Goal: Information Seeking & Learning: Understand process/instructions

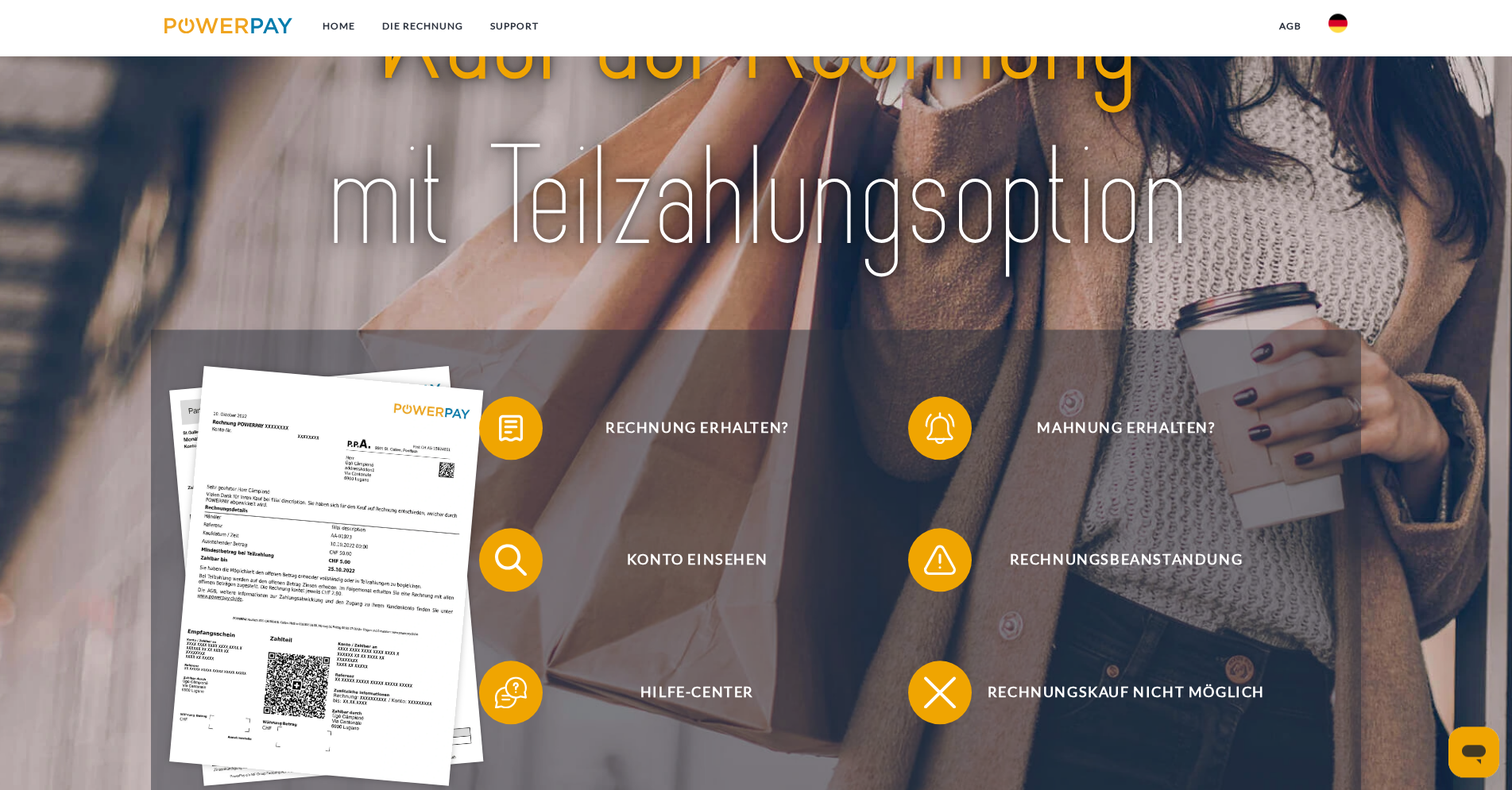
scroll to position [324, 0]
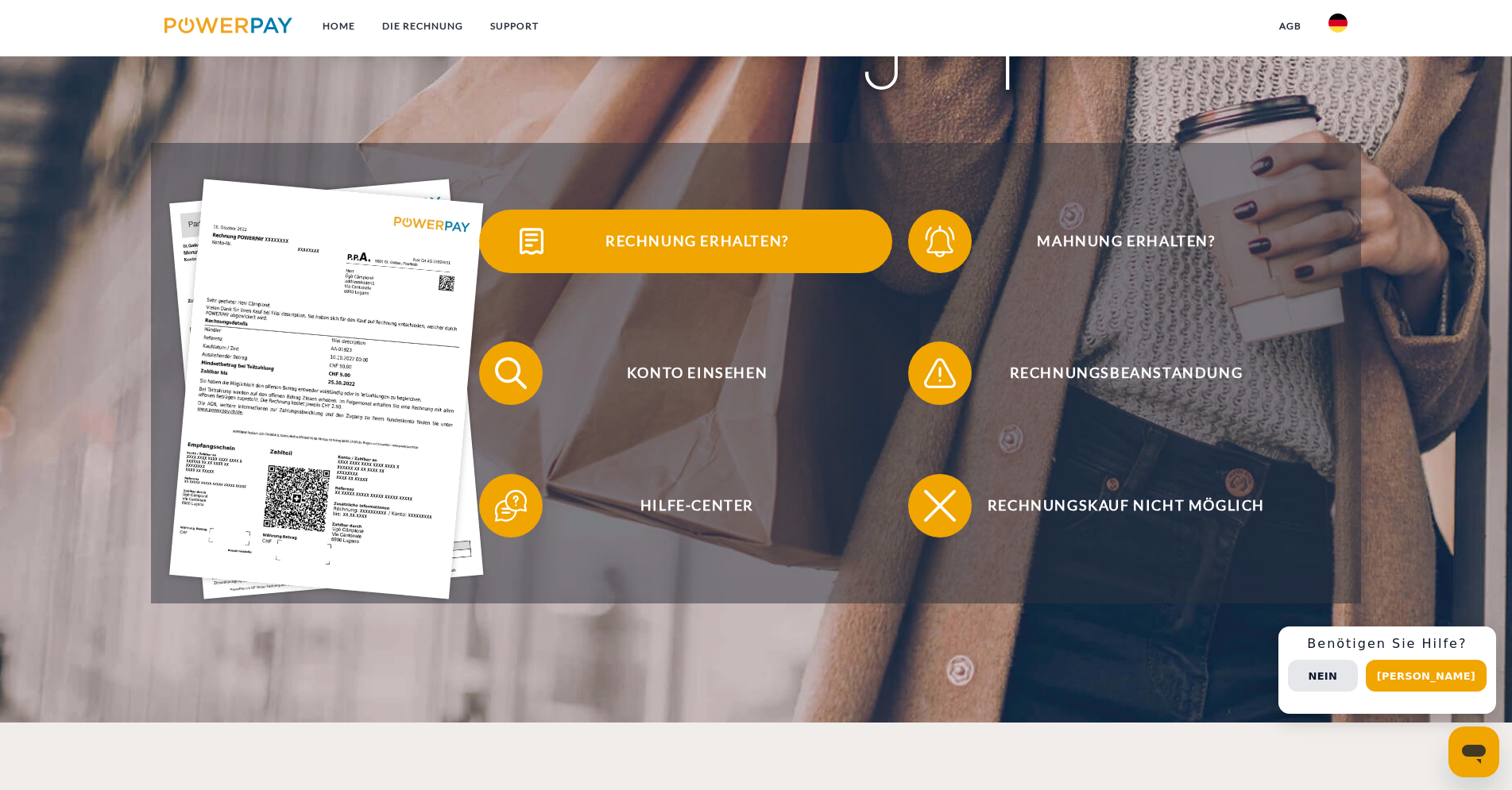
click at [709, 235] on span "Rechnung erhalten?" at bounding box center [696, 242] width 389 height 64
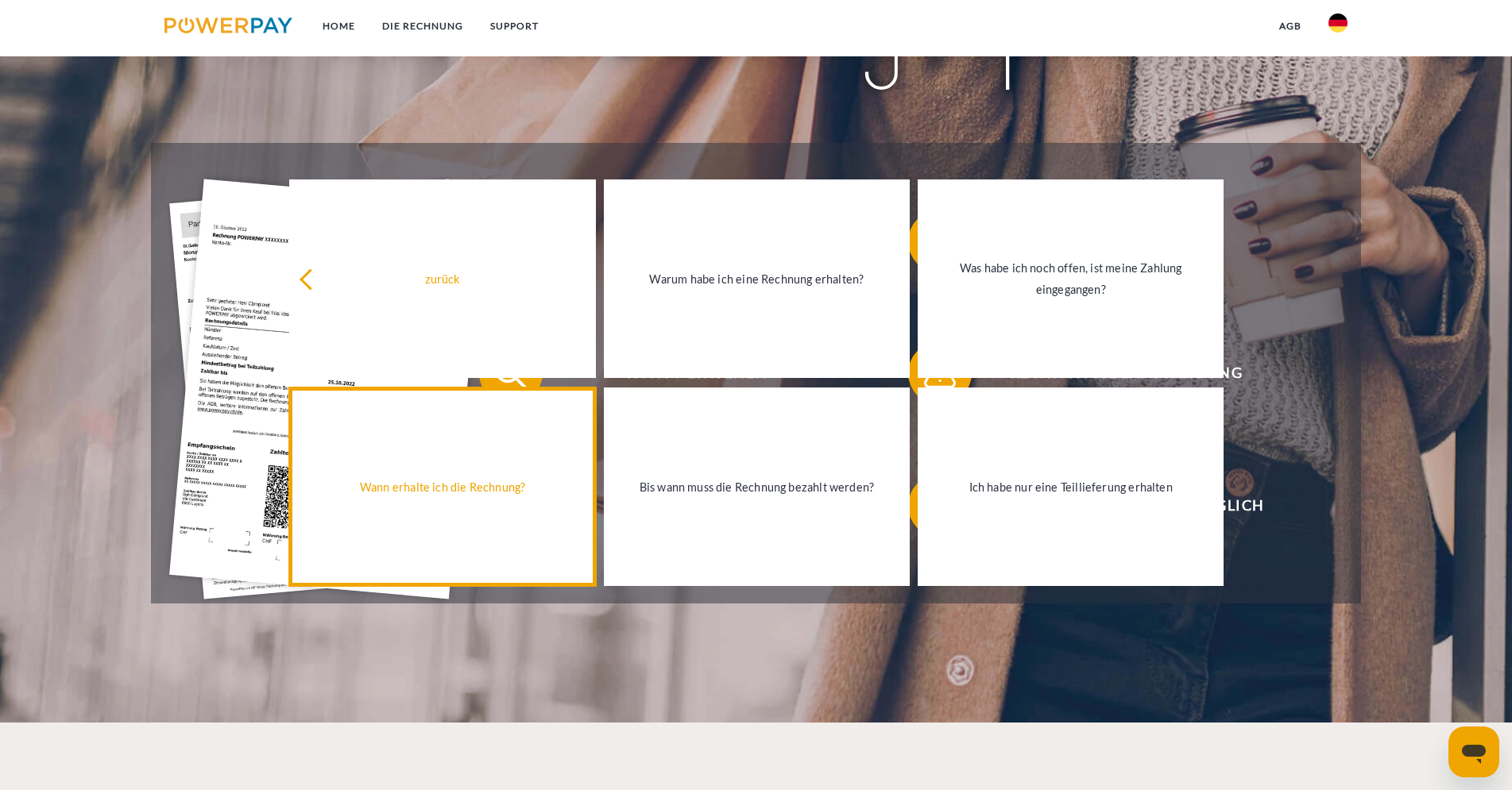
click at [464, 484] on div "Wann erhalte ich die Rechnung?" at bounding box center [442, 487] width 287 height 21
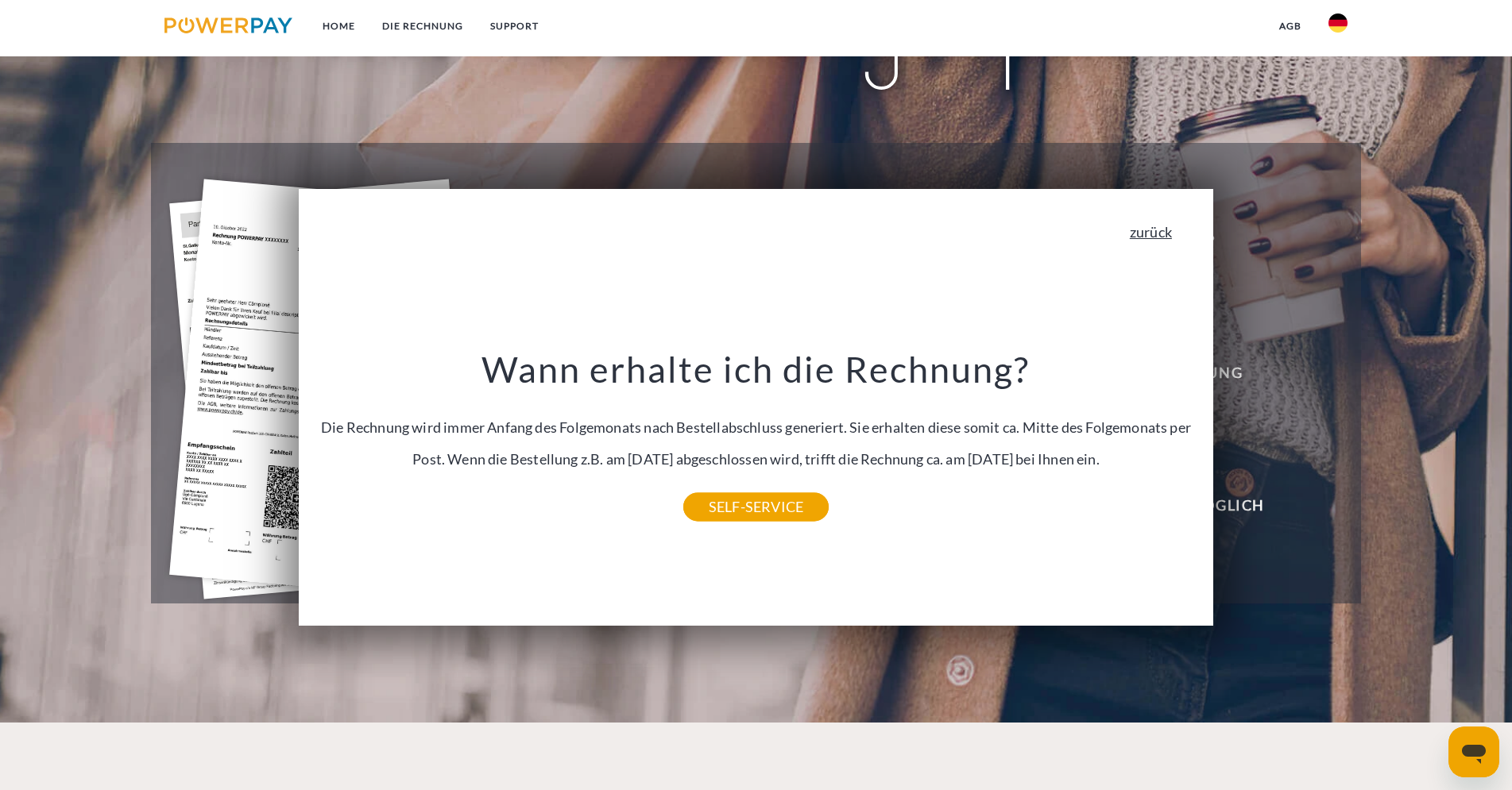
click at [1151, 234] on link "zurück" at bounding box center [1150, 231] width 42 height 15
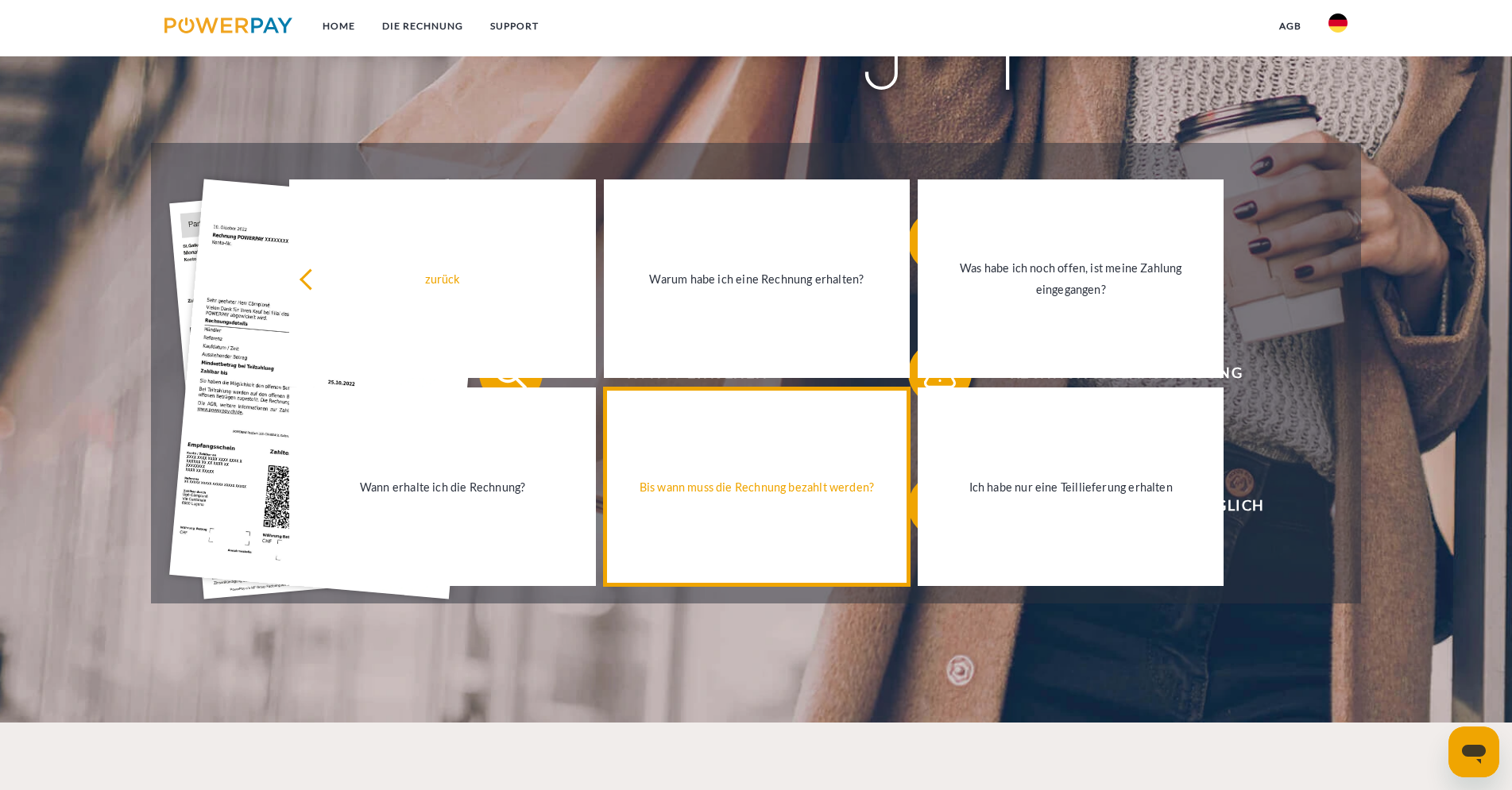
click at [771, 483] on div "Bis wann muss die Rechnung bezahlt werden?" at bounding box center [756, 487] width 287 height 21
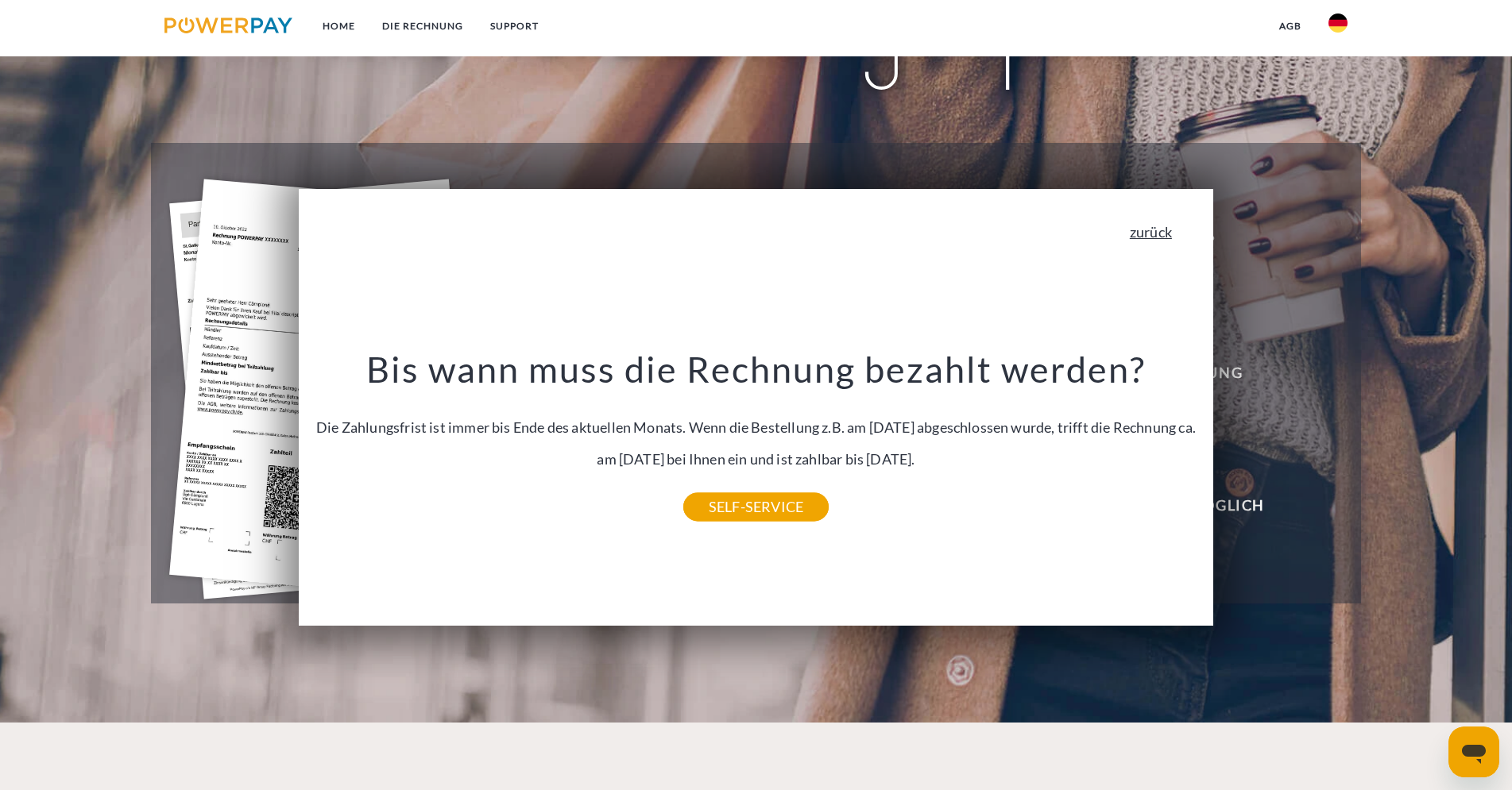
click at [1171, 239] on link "zurück" at bounding box center [1150, 231] width 42 height 15
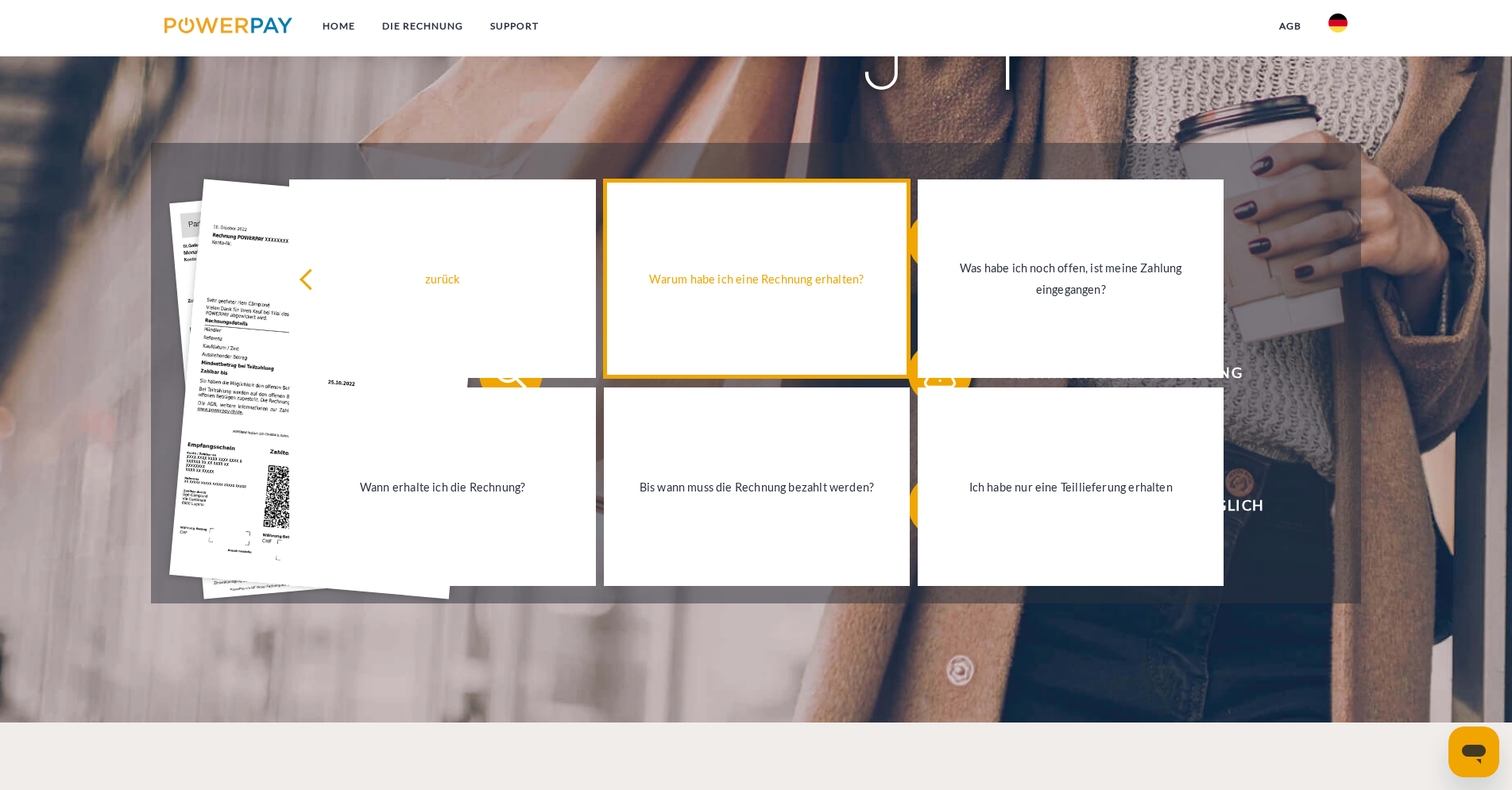
click at [802, 309] on link "Warum habe ich eine Rechnung erhalten?" at bounding box center [756, 278] width 306 height 198
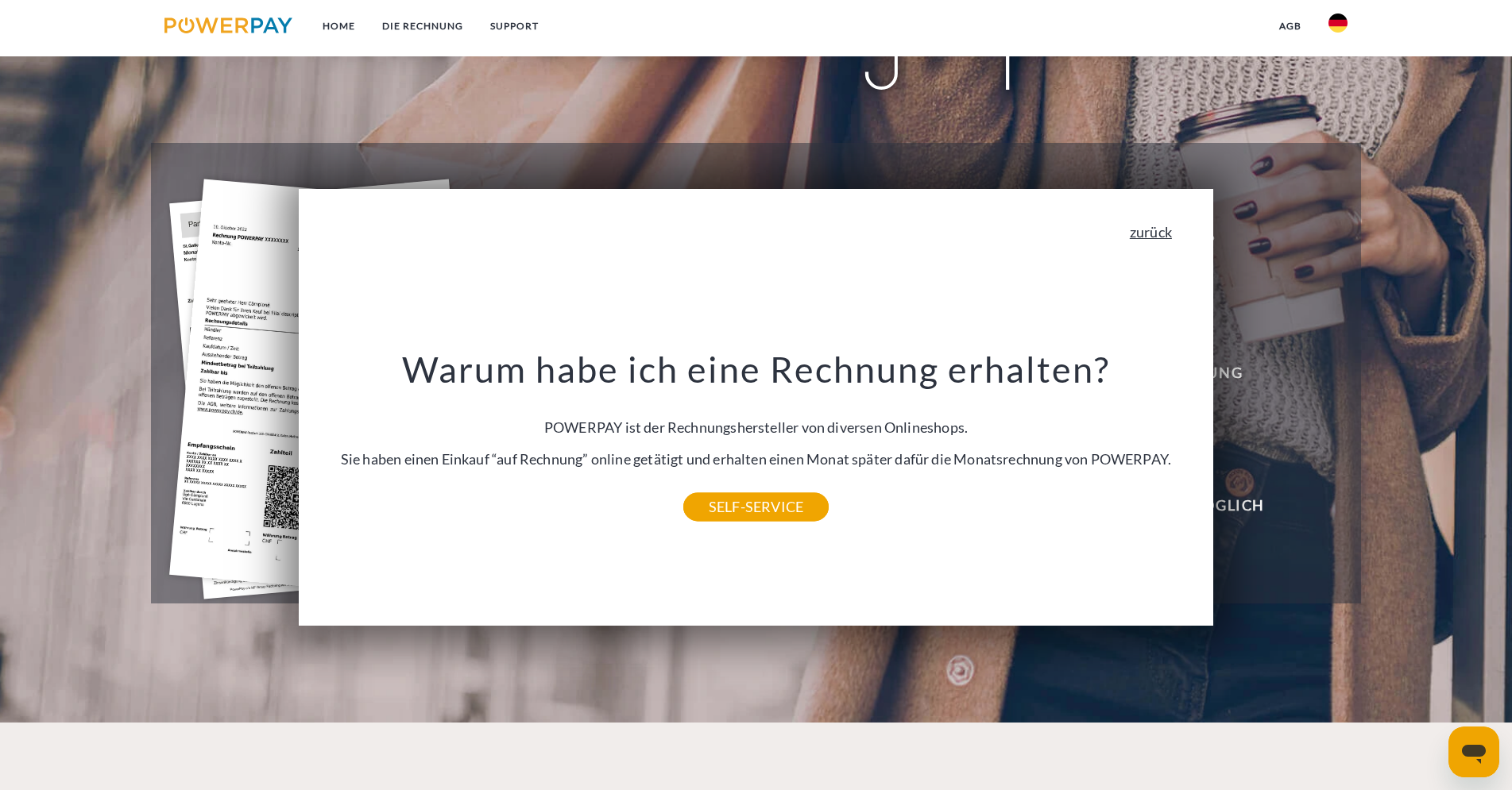
click at [1156, 239] on link "zurück" at bounding box center [1150, 231] width 42 height 15
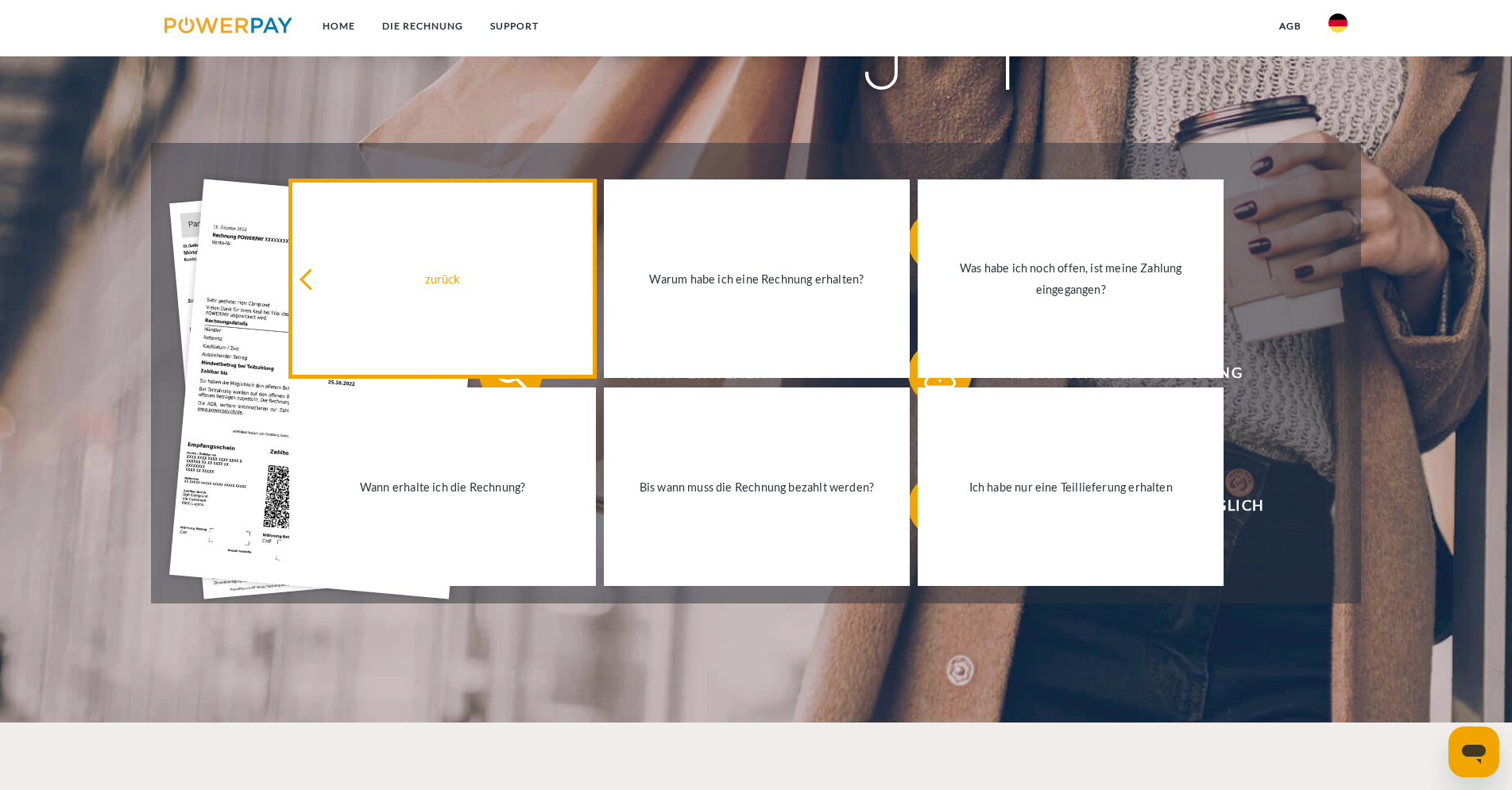
click at [453, 287] on div "zurück" at bounding box center [442, 279] width 287 height 21
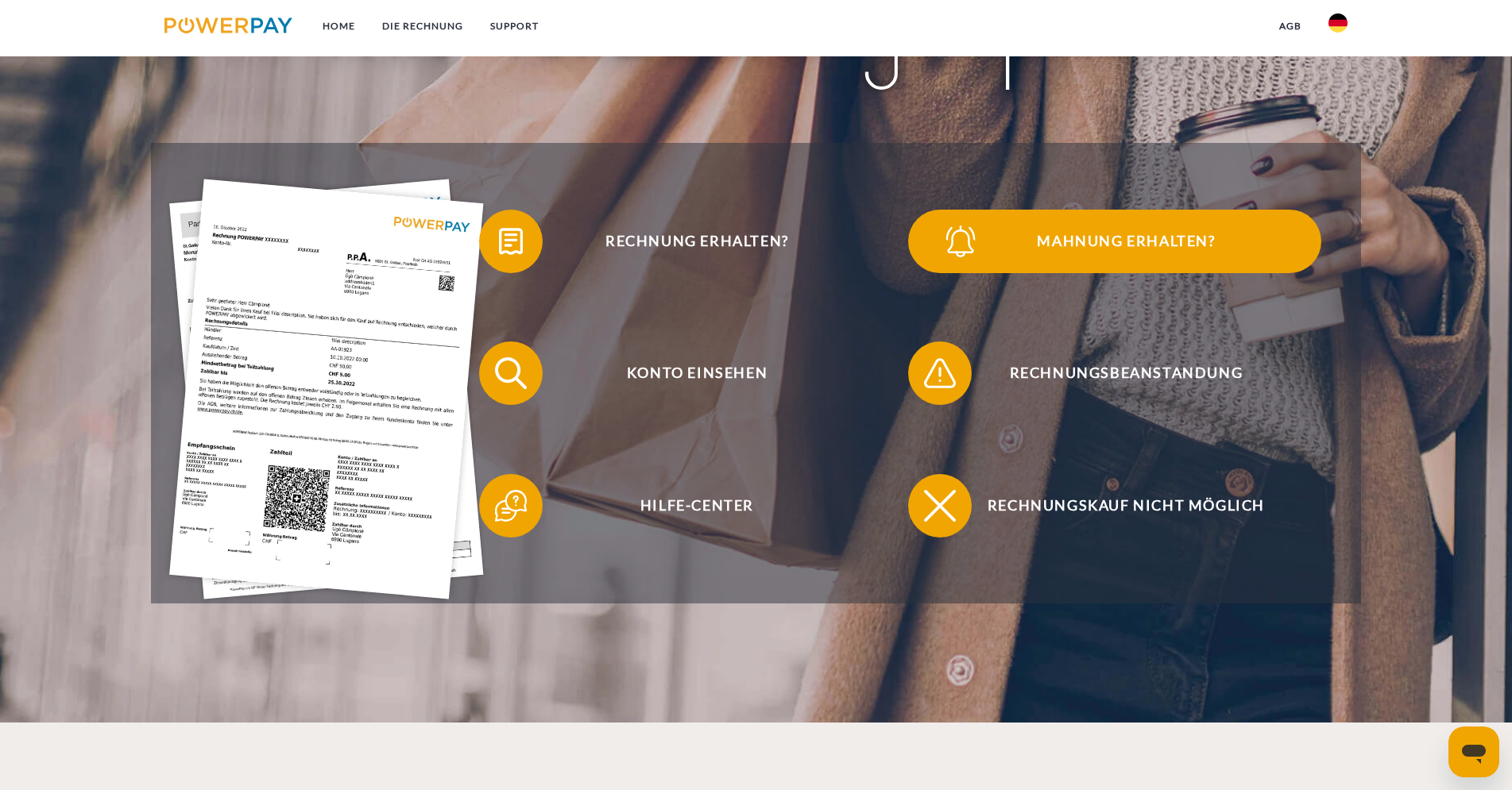
click at [1086, 250] on span "Mahnung erhalten?" at bounding box center [1126, 242] width 389 height 64
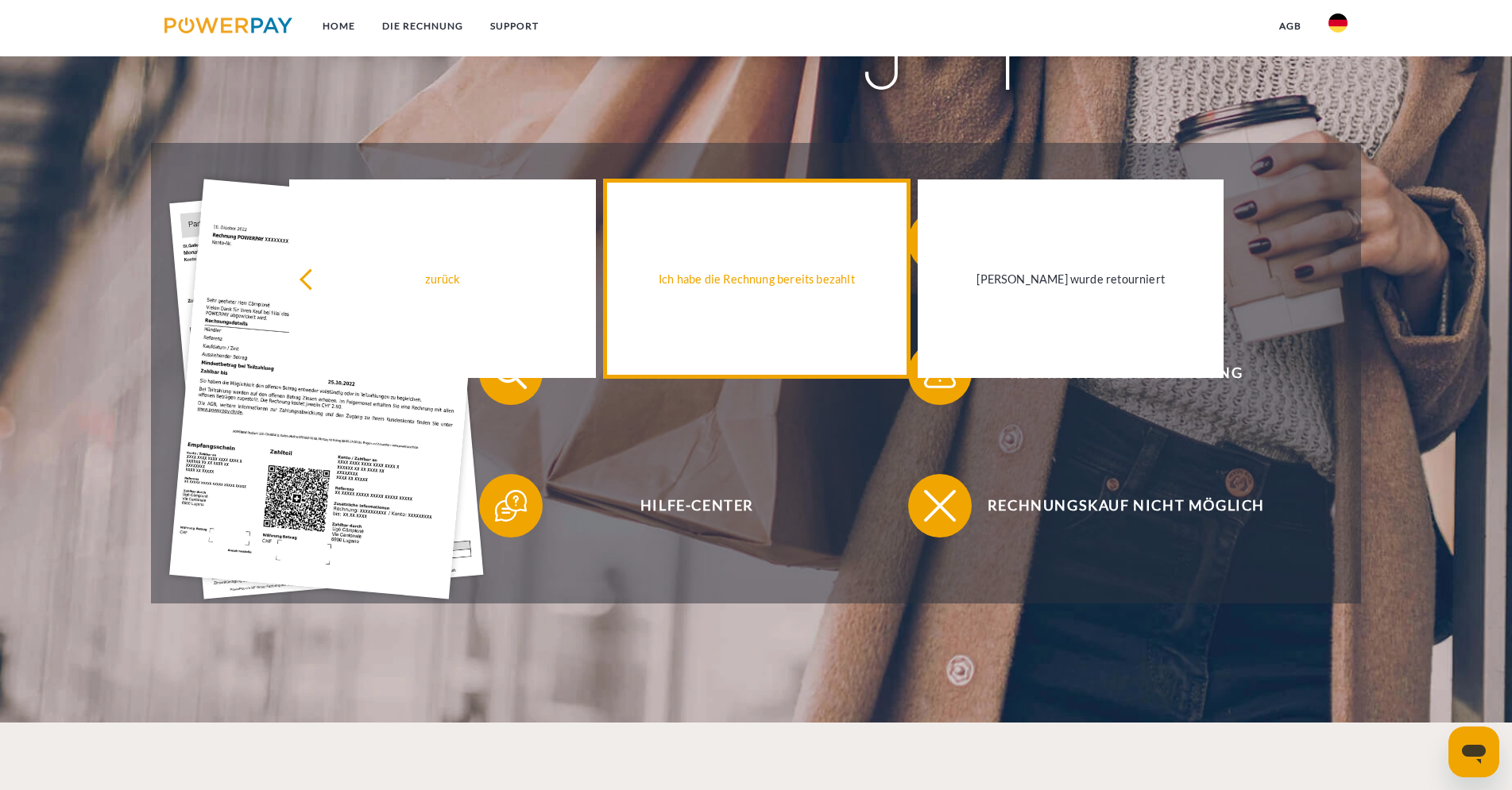
click at [707, 293] on link "Ich habe die Rechnung bereits bezahlt" at bounding box center [756, 278] width 306 height 198
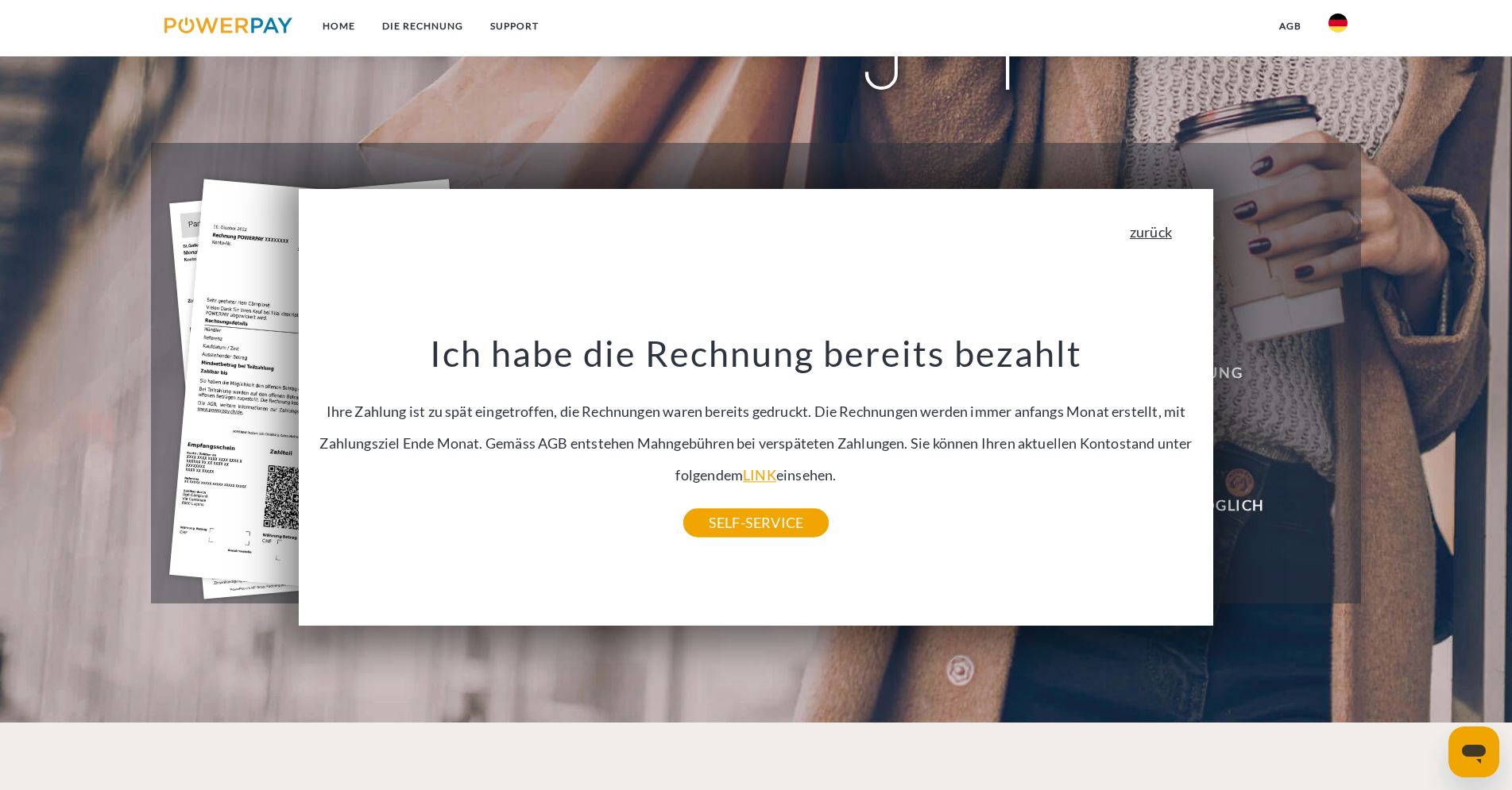
click at [1165, 238] on link "zurück" at bounding box center [1150, 231] width 42 height 15
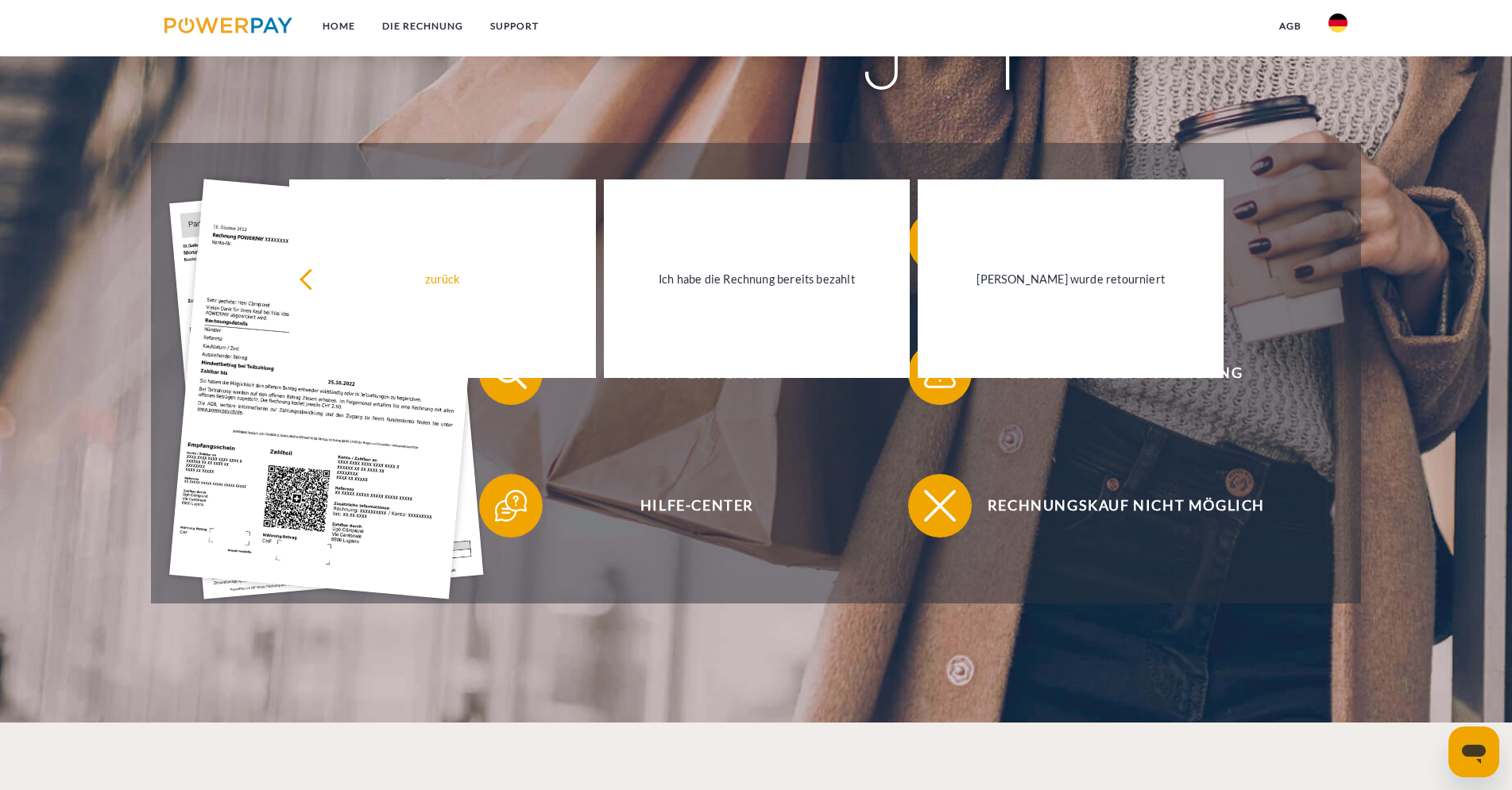
click at [1290, 29] on link "agb" at bounding box center [1290, 26] width 49 height 29
click at [1227, 63] on link "AGB (Kauf auf Rechnung)" at bounding box center [1208, 54] width 214 height 29
